Goal: Use online tool/utility

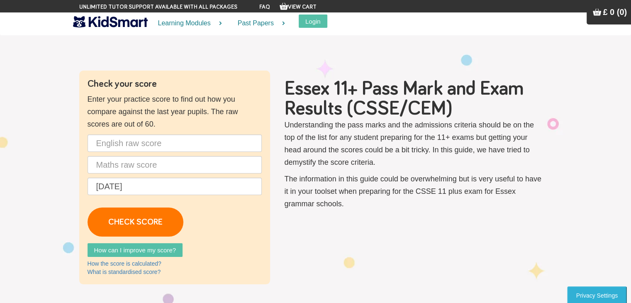
click at [157, 147] on input "text" at bounding box center [175, 143] width 174 height 17
type input "54"
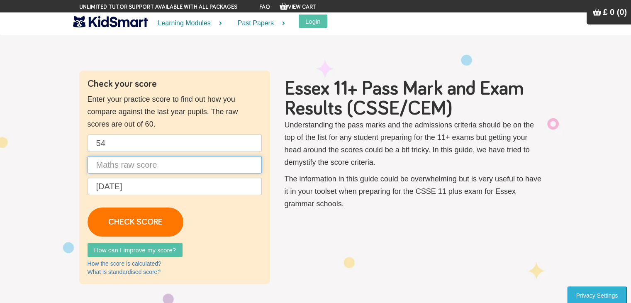
click at [157, 162] on input "text" at bounding box center [175, 164] width 174 height 17
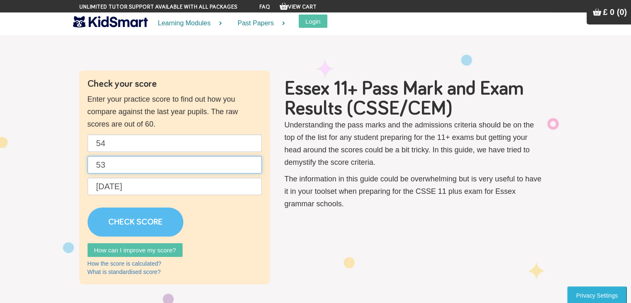
type input "53"
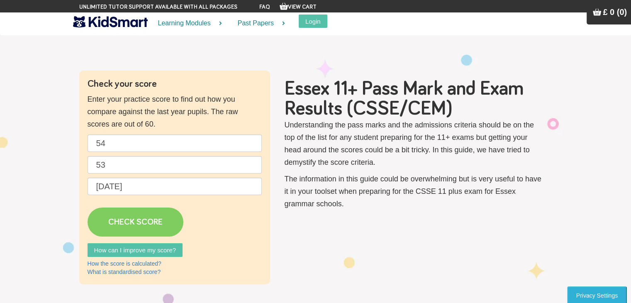
click at [141, 214] on link "CHECK SCORE" at bounding box center [136, 222] width 96 height 29
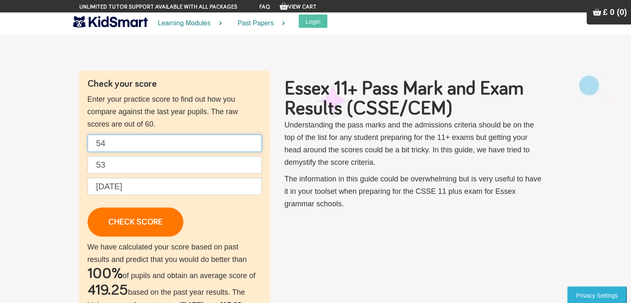
click at [111, 142] on input "54" at bounding box center [175, 143] width 174 height 17
type input "50"
click at [111, 157] on input "53" at bounding box center [175, 164] width 174 height 17
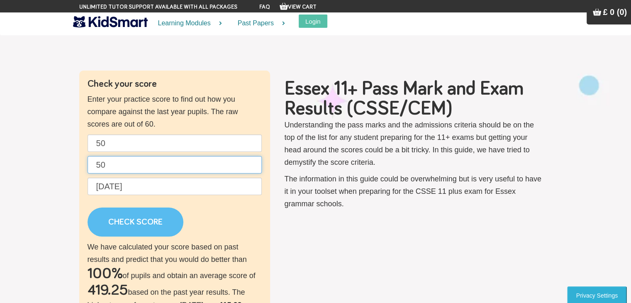
type input "50"
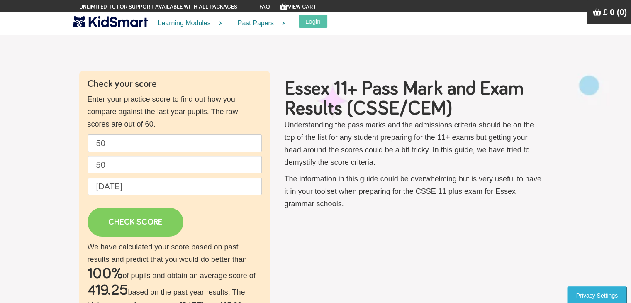
click at [128, 221] on link "CHECK SCORE" at bounding box center [136, 222] width 96 height 29
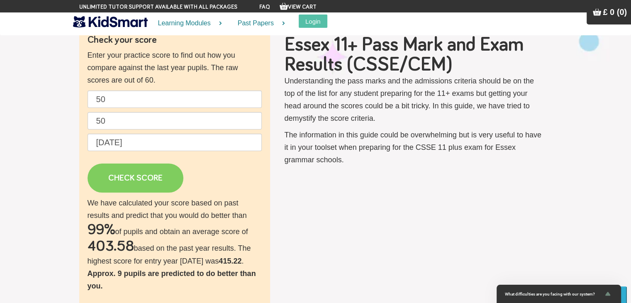
scroll to position [43, 0]
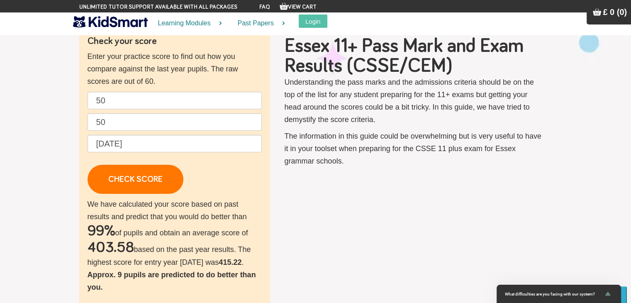
click at [282, 236] on div "Check your score Enter your practice score to find out how you compare against …" at bounding box center [316, 255] width 486 height 455
click at [103, 95] on input "50" at bounding box center [175, 100] width 174 height 17
type input "5"
type input "42"
click at [115, 121] on input "50" at bounding box center [175, 121] width 174 height 17
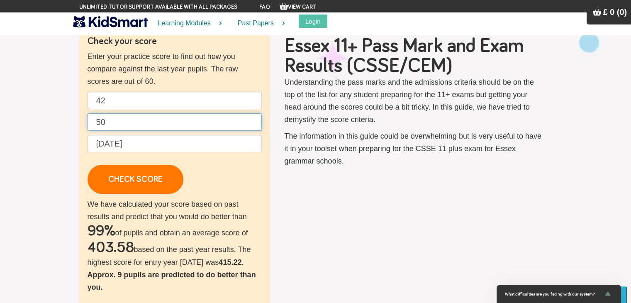
type input "5"
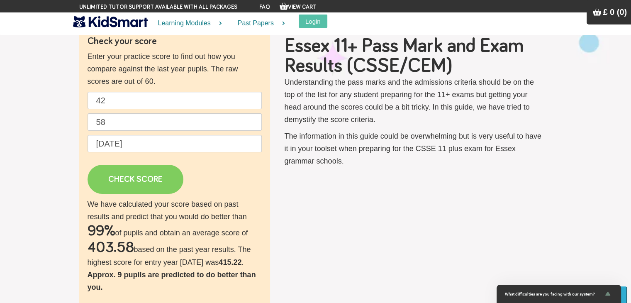
click at [136, 179] on link "CHECK SCORE" at bounding box center [136, 179] width 96 height 29
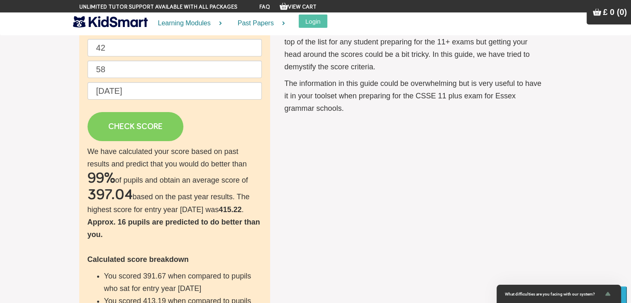
scroll to position [96, 0]
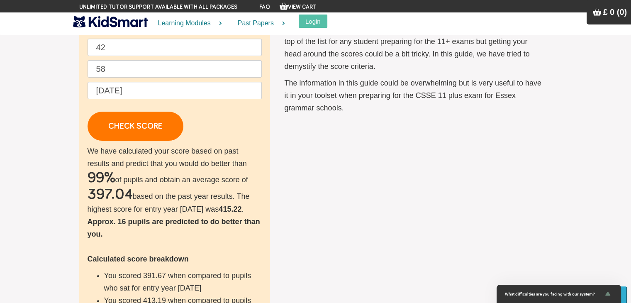
click at [110, 37] on div "Check your score Enter your practice score to find out how you compare against …" at bounding box center [174, 202] width 191 height 455
click at [106, 66] on input "58" at bounding box center [175, 68] width 174 height 17
type input "55"
click at [108, 49] on input "42" at bounding box center [175, 47] width 174 height 17
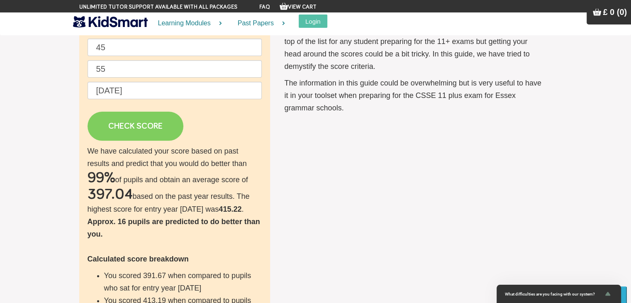
click at [125, 125] on link "CHECK SCORE" at bounding box center [136, 126] width 96 height 29
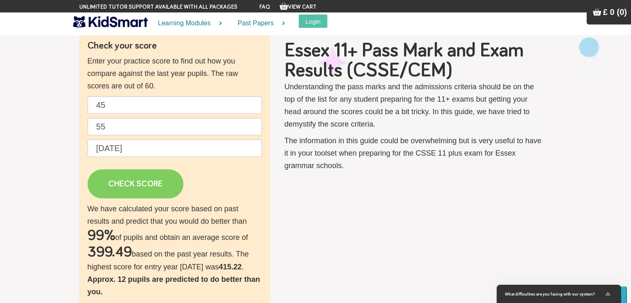
scroll to position [34, 0]
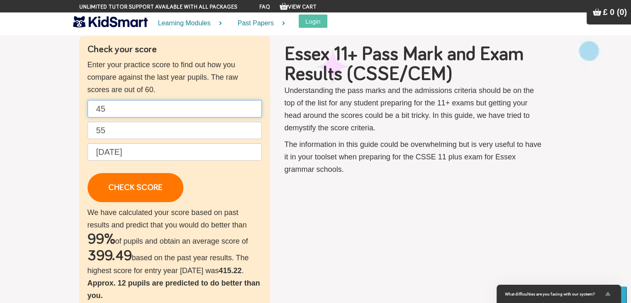
click at [116, 115] on input "45" at bounding box center [175, 108] width 174 height 17
type input "48"
click at [121, 132] on input "55" at bounding box center [175, 130] width 174 height 17
type input "5"
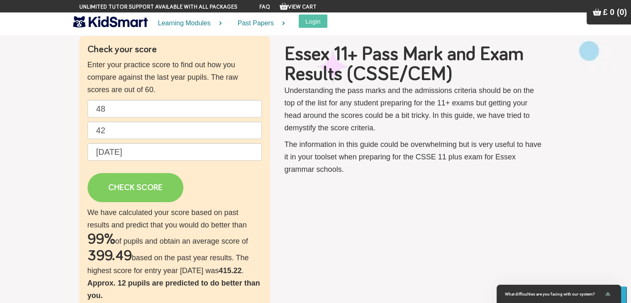
click at [132, 182] on link "CHECK SCORE" at bounding box center [136, 187] width 96 height 29
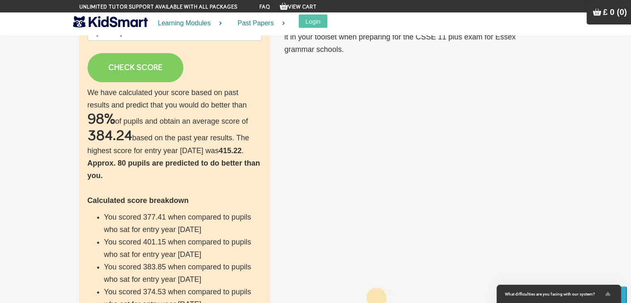
scroll to position [159, 0]
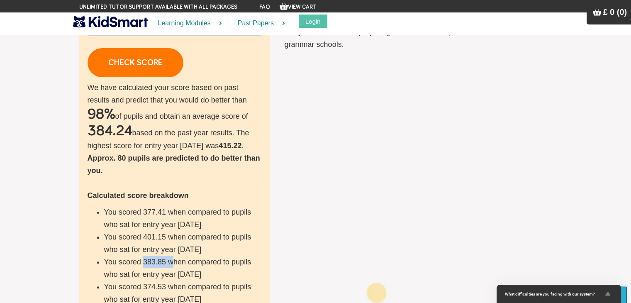
drag, startPoint x: 142, startPoint y: 261, endPoint x: 171, endPoint y: 262, distance: 29.1
click at [171, 262] on li "You scored 383.85 when compared to pupils who sat for entry year [DATE]" at bounding box center [183, 268] width 158 height 25
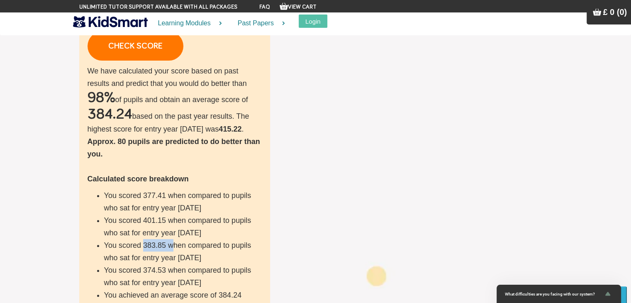
scroll to position [177, 0]
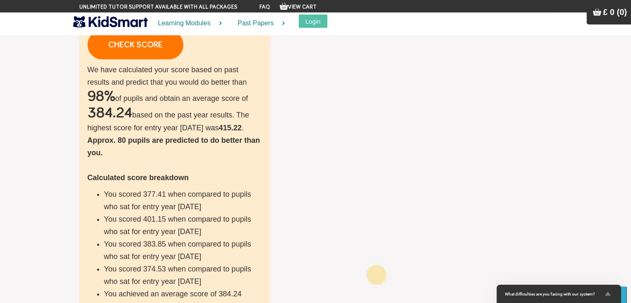
click at [230, 242] on li "You scored 383.85 when compared to pupils who sat for entry year [DATE]" at bounding box center [183, 250] width 158 height 25
click at [215, 252] on li "You scored 383.85 when compared to pupils who sat for entry year [DATE]" at bounding box center [183, 250] width 158 height 25
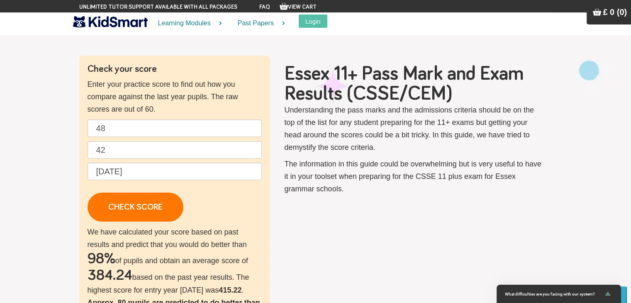
scroll to position [14, 0]
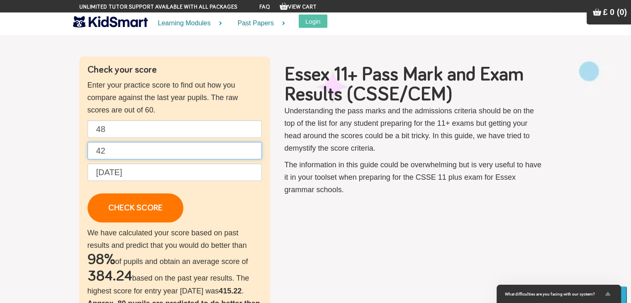
click at [190, 145] on input "42" at bounding box center [175, 150] width 174 height 17
type input "4"
type input "50"
click at [114, 137] on input "48" at bounding box center [175, 128] width 174 height 17
click at [115, 135] on input "48" at bounding box center [175, 128] width 174 height 17
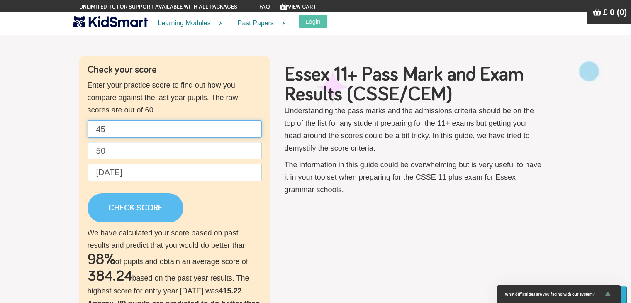
type input "45"
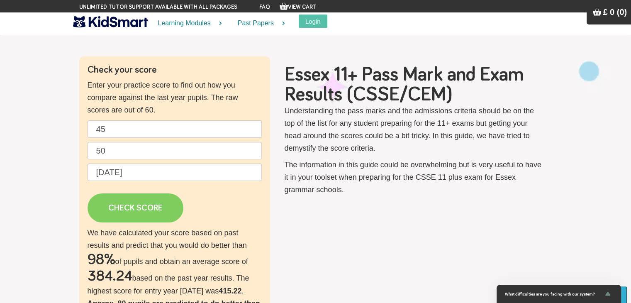
click at [138, 205] on link "CHECK SCORE" at bounding box center [136, 207] width 96 height 29
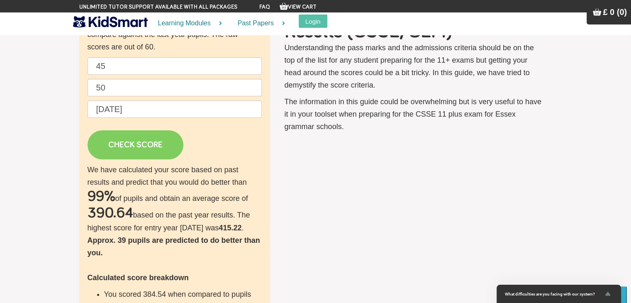
scroll to position [79, 0]
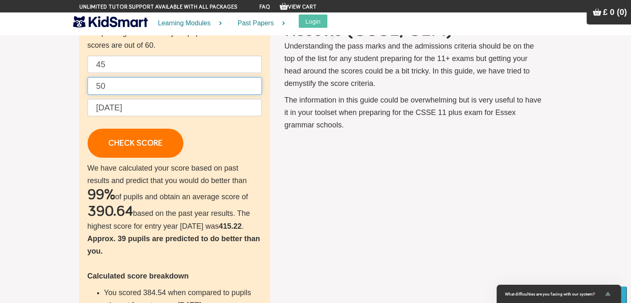
click at [211, 88] on input "50" at bounding box center [175, 85] width 174 height 17
type input "58"
click at [207, 60] on input "45" at bounding box center [175, 64] width 174 height 17
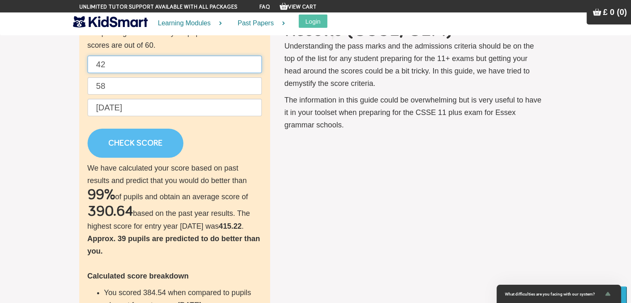
type input "42"
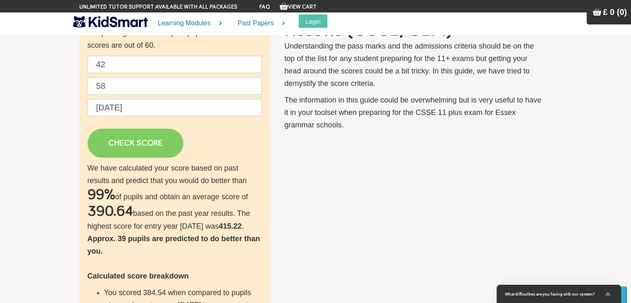
click at [174, 138] on link "CHECK SCORE" at bounding box center [136, 143] width 96 height 29
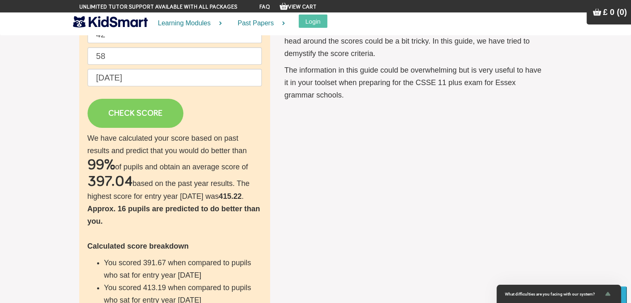
scroll to position [0, 0]
